Goal: Task Accomplishment & Management: Complete application form

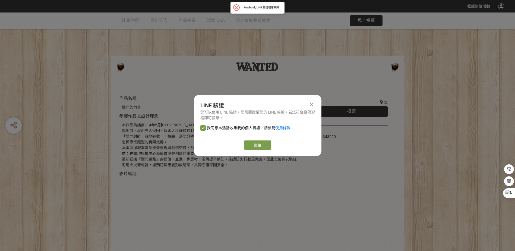
click at [261, 145] on link "繼續" at bounding box center [257, 144] width 27 height 9
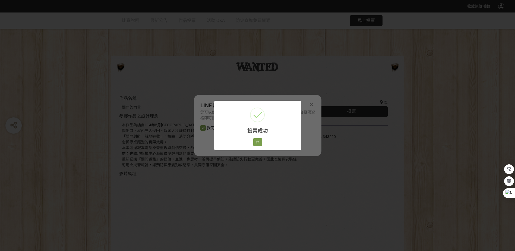
click at [252, 145] on div "好 Cancel" at bounding box center [257, 141] width 10 height 9
click at [256, 143] on button "好" at bounding box center [257, 142] width 9 height 8
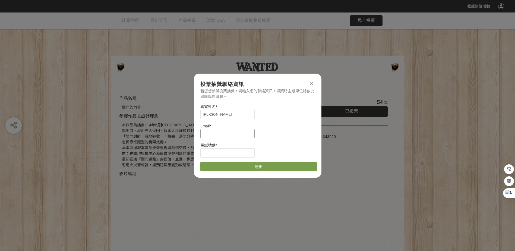
click at [221, 135] on input at bounding box center [227, 133] width 54 height 9
type input "[EMAIL_ADDRESS][DOMAIN_NAME]"
click at [213, 149] on input at bounding box center [227, 152] width 54 height 9
click at [261, 168] on button "送出" at bounding box center [258, 166] width 117 height 9
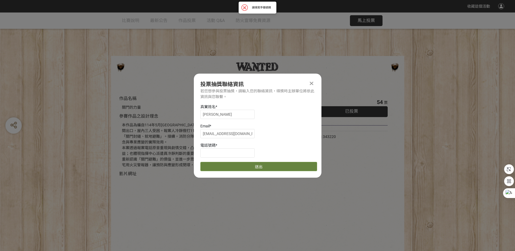
click at [259, 166] on button "送出" at bounding box center [258, 166] width 117 height 9
click at [231, 151] on input at bounding box center [227, 152] width 54 height 9
type input "0966578890"
click at [253, 164] on button "送出" at bounding box center [258, 166] width 117 height 9
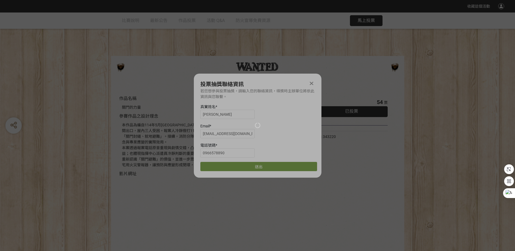
scroll to position [15, 0]
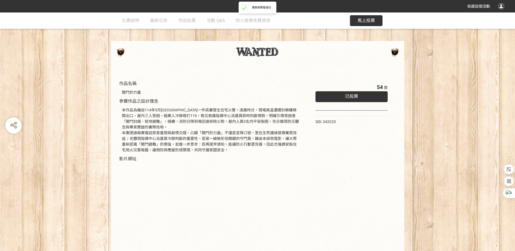
click at [356, 96] on span "已投票" at bounding box center [351, 96] width 13 height 5
click at [191, 39] on div "作品名稱 關門的力量 參賽作品之設計理念 本作品為編自114年5月[GEOGRAPHIC_DATA]一件真實發生住宅火警。凌晨時分，現場高溫濃煙封鎖樓梯間出口…" at bounding box center [257, 137] width 515 height 278
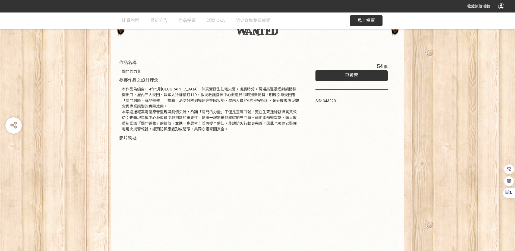
scroll to position [57, 0]
